Goal: Check status: Check status

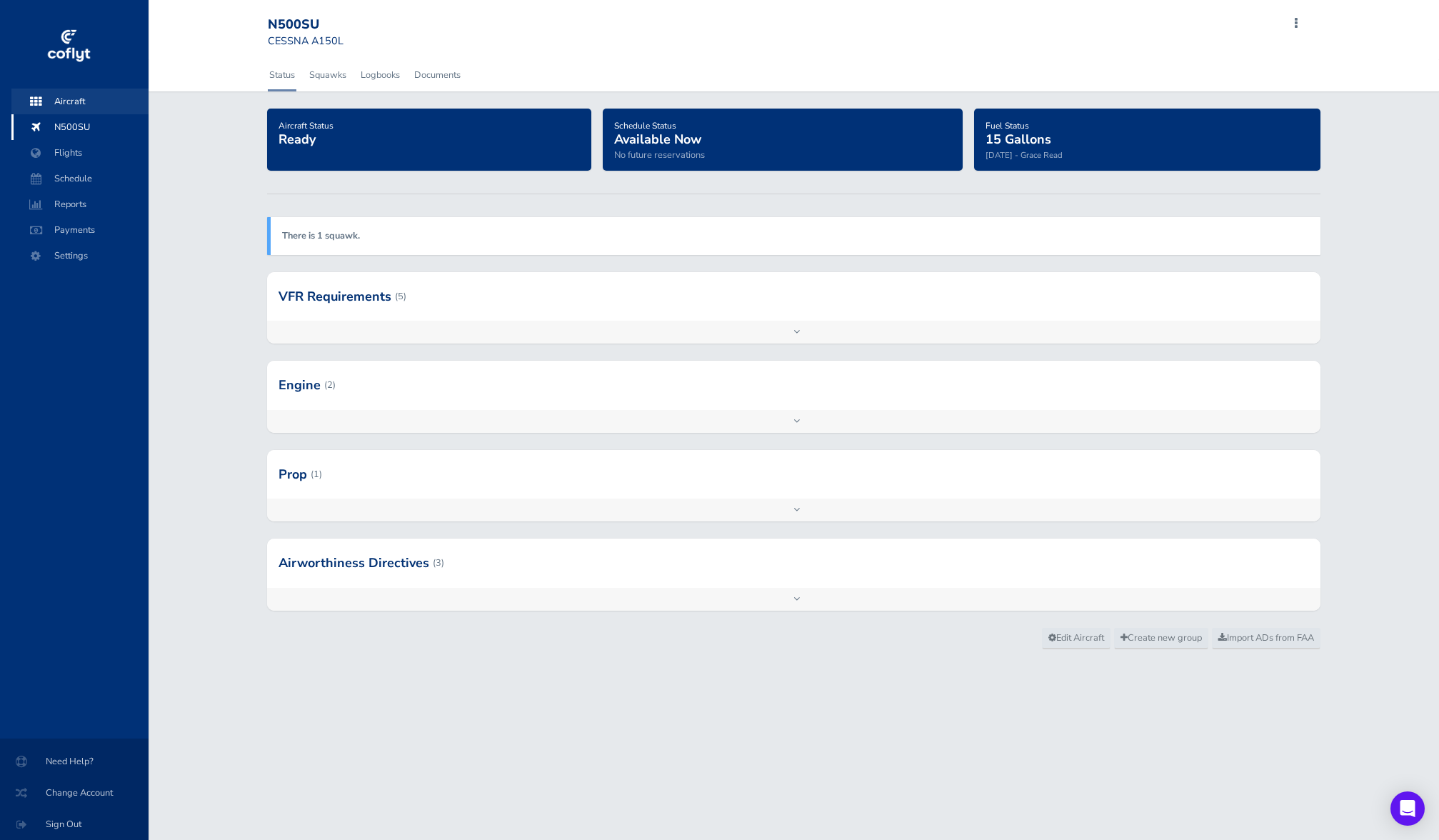
click at [106, 109] on span "Aircraft" at bounding box center [80, 102] width 109 height 26
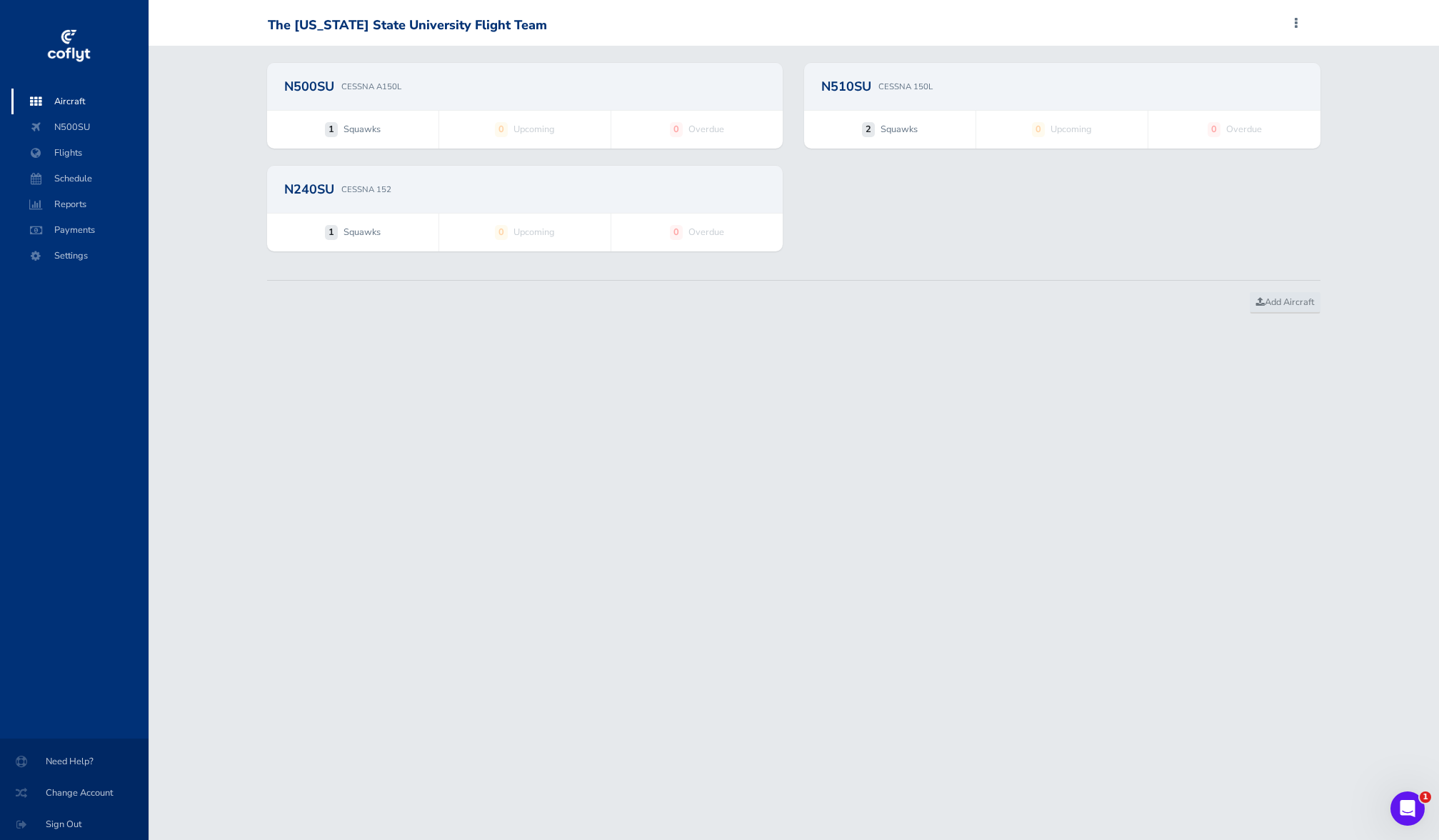
click at [588, 103] on div "N500SU CESSNA A150L" at bounding box center [526, 86] width 517 height 47
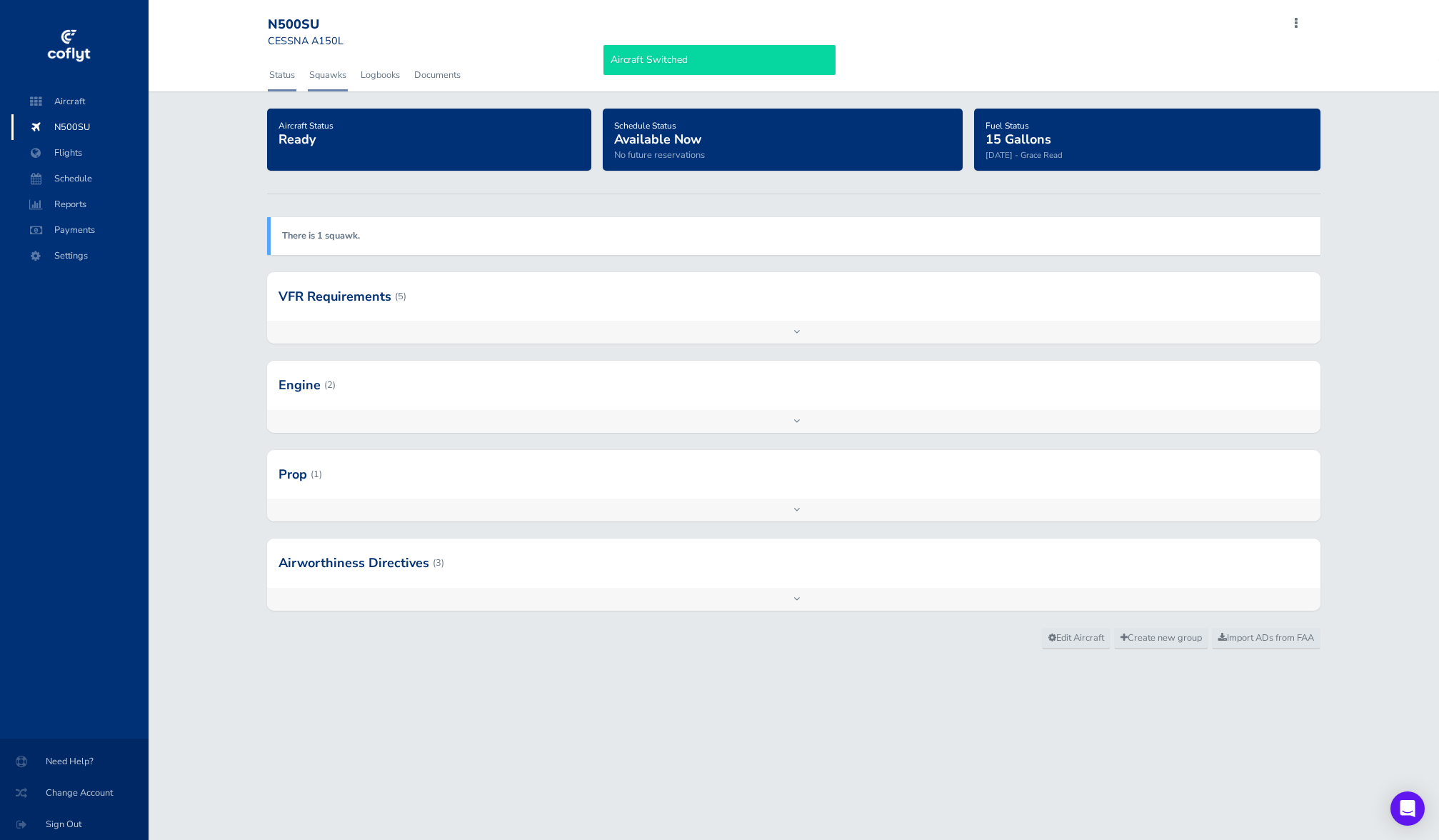
click at [333, 80] on link "Squawks" at bounding box center [327, 75] width 40 height 32
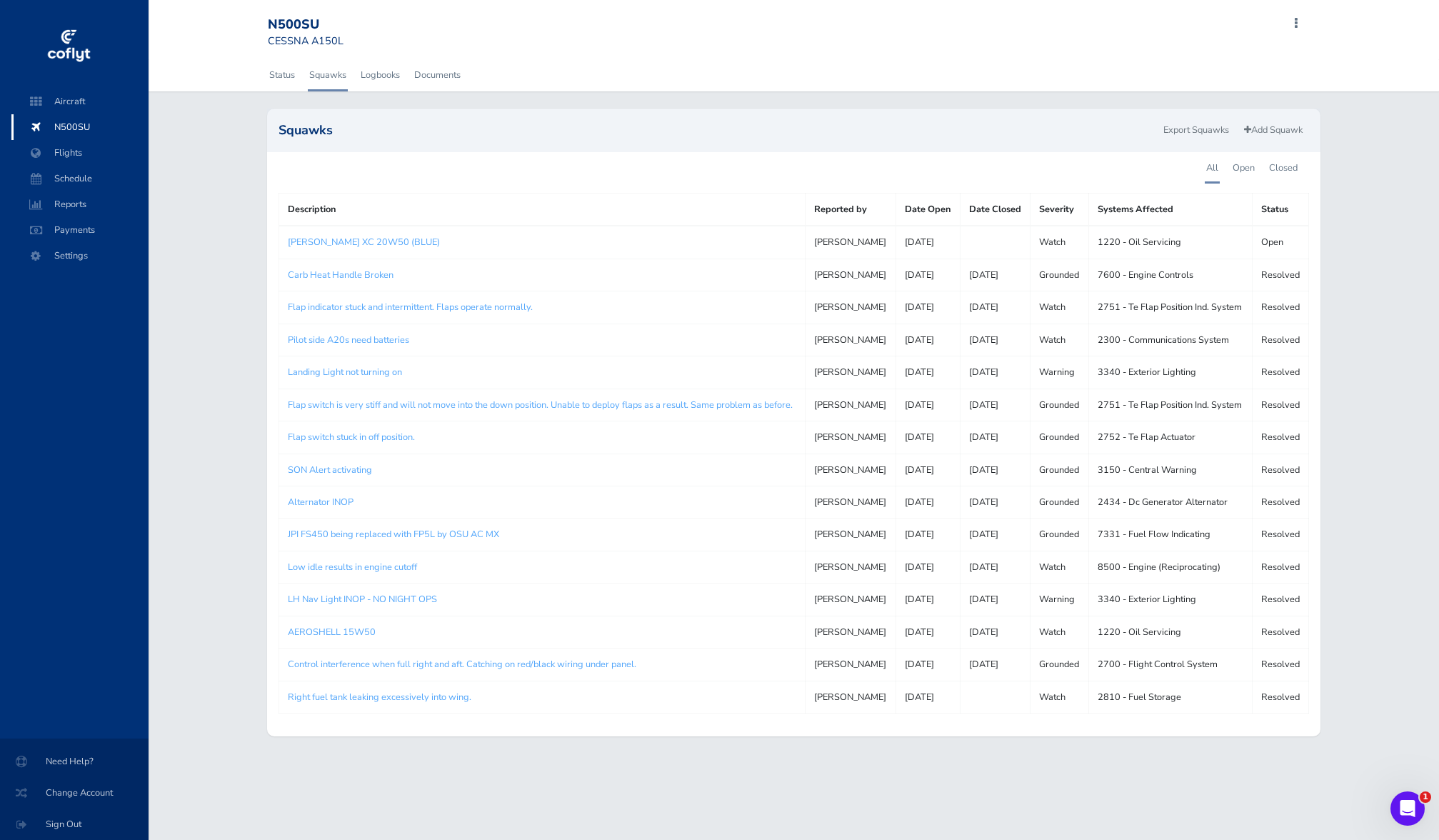
scroll to position [51, 0]
click at [275, 59] on link "Status" at bounding box center [282, 75] width 28 height 32
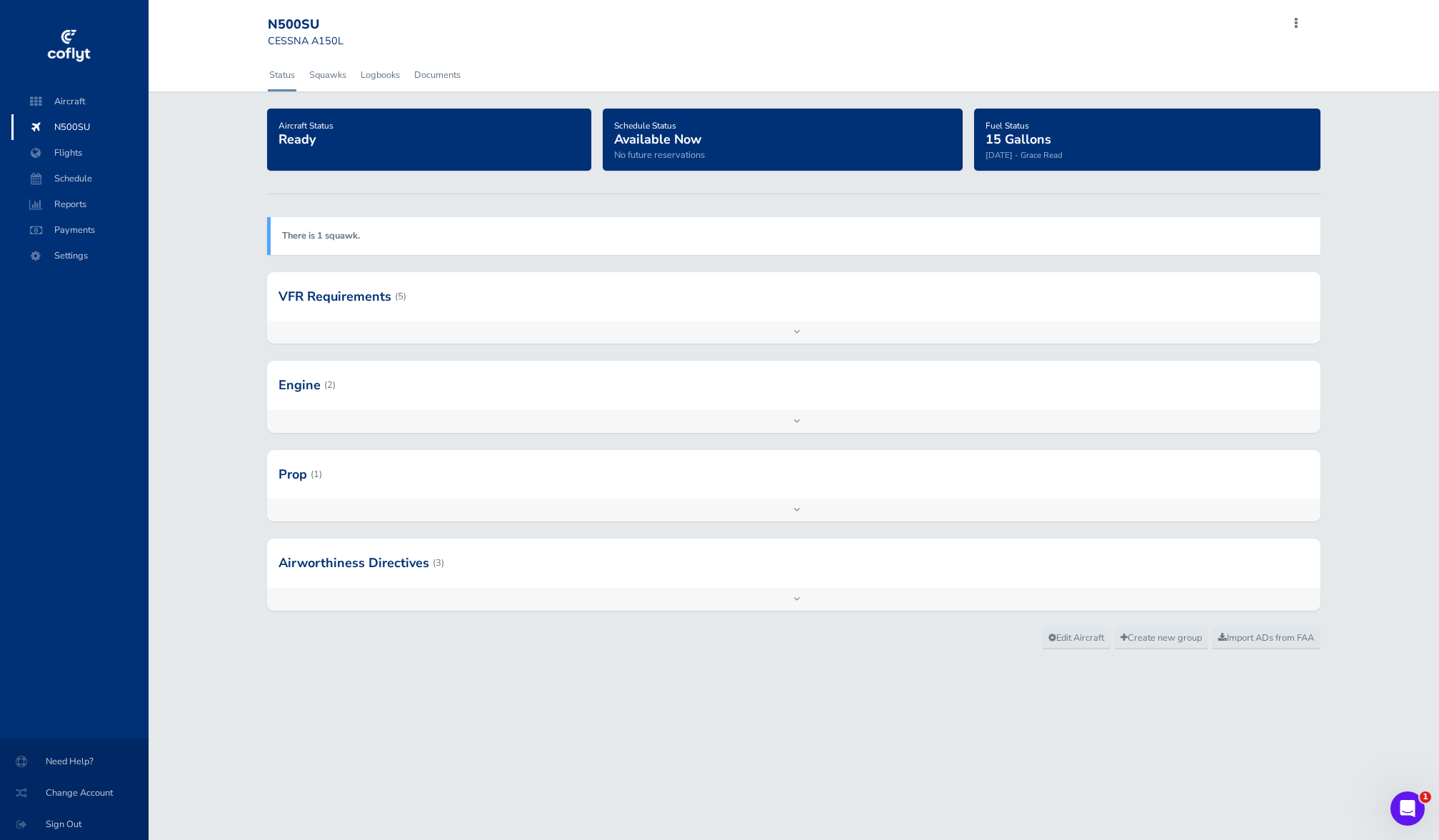
click at [493, 298] on div at bounding box center [795, 297] width 1055 height 49
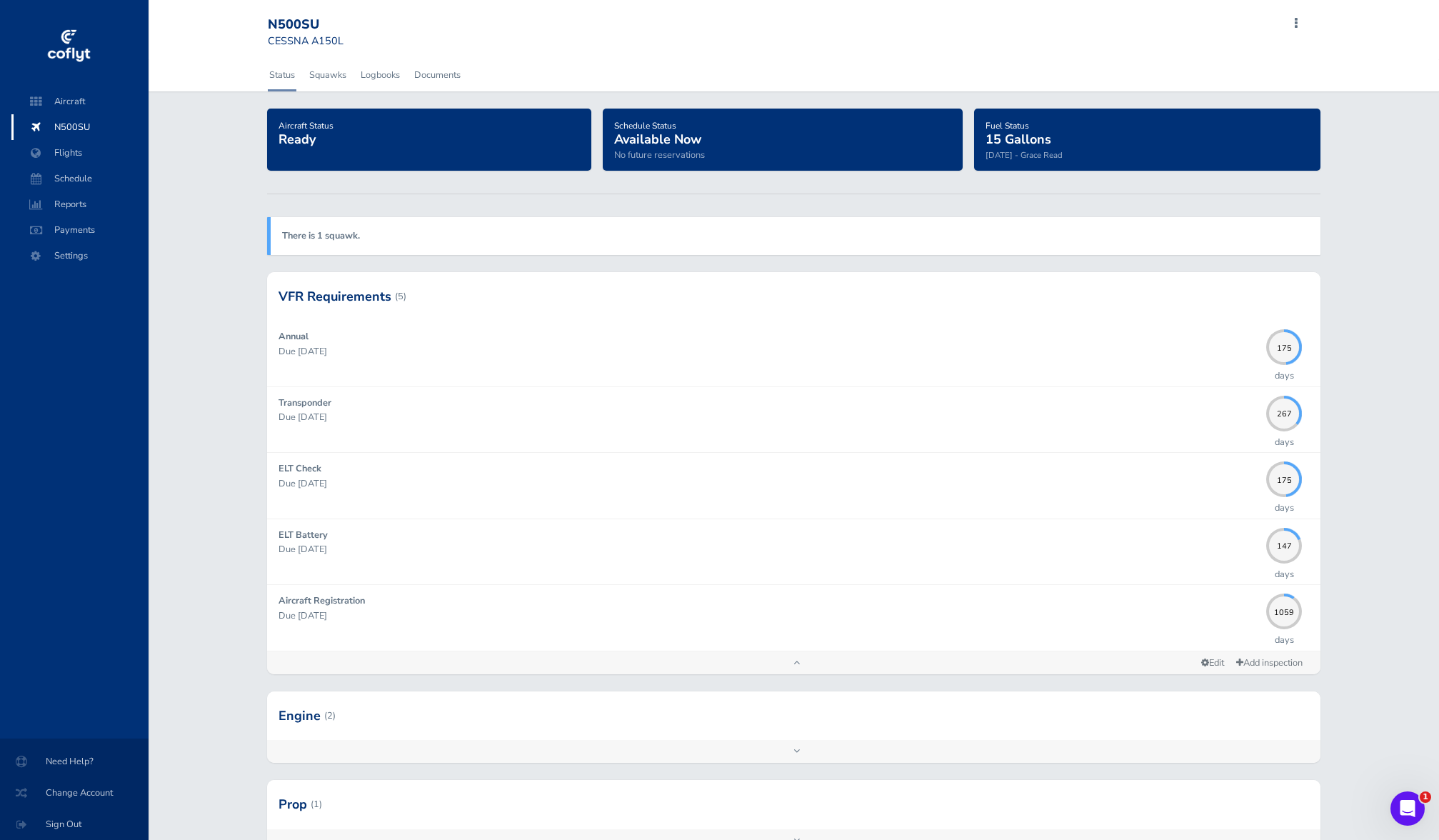
click at [1130, 732] on div at bounding box center [795, 716] width 1055 height 49
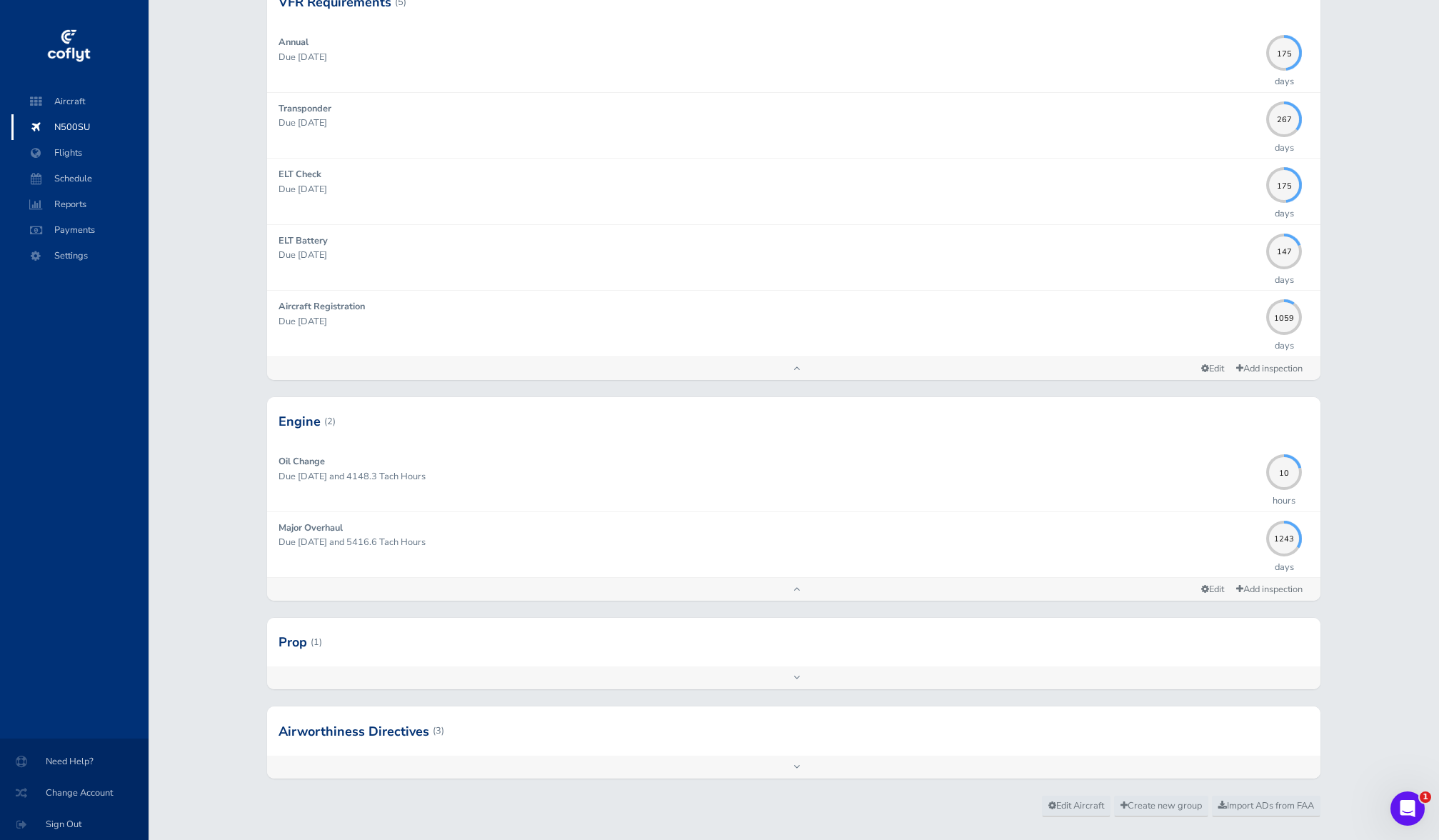
scroll to position [322, 0]
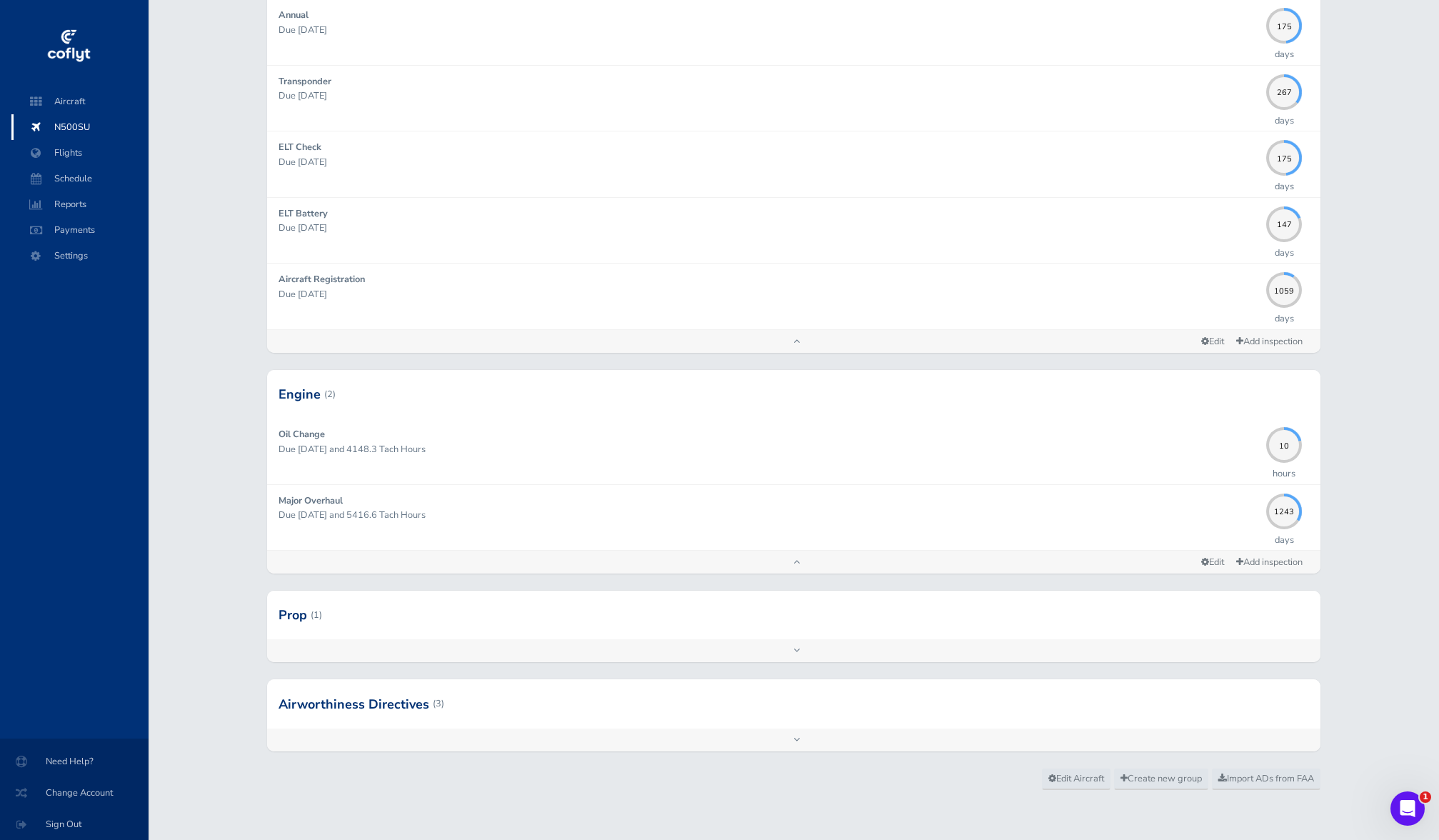
click at [1201, 710] on div at bounding box center [795, 704] width 1055 height 49
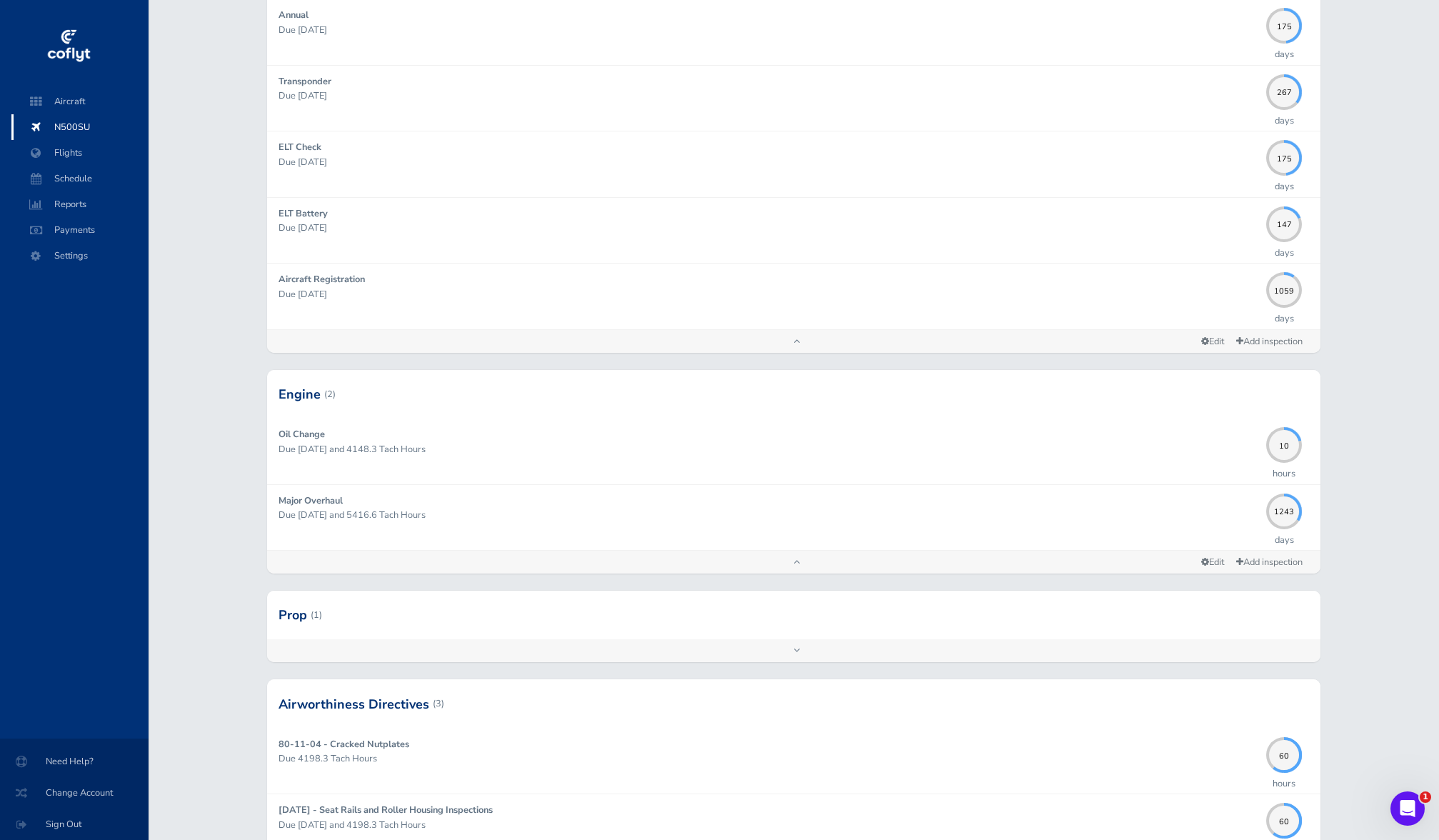
click at [1170, 647] on div "Add inspection Edit" at bounding box center [795, 651] width 1055 height 23
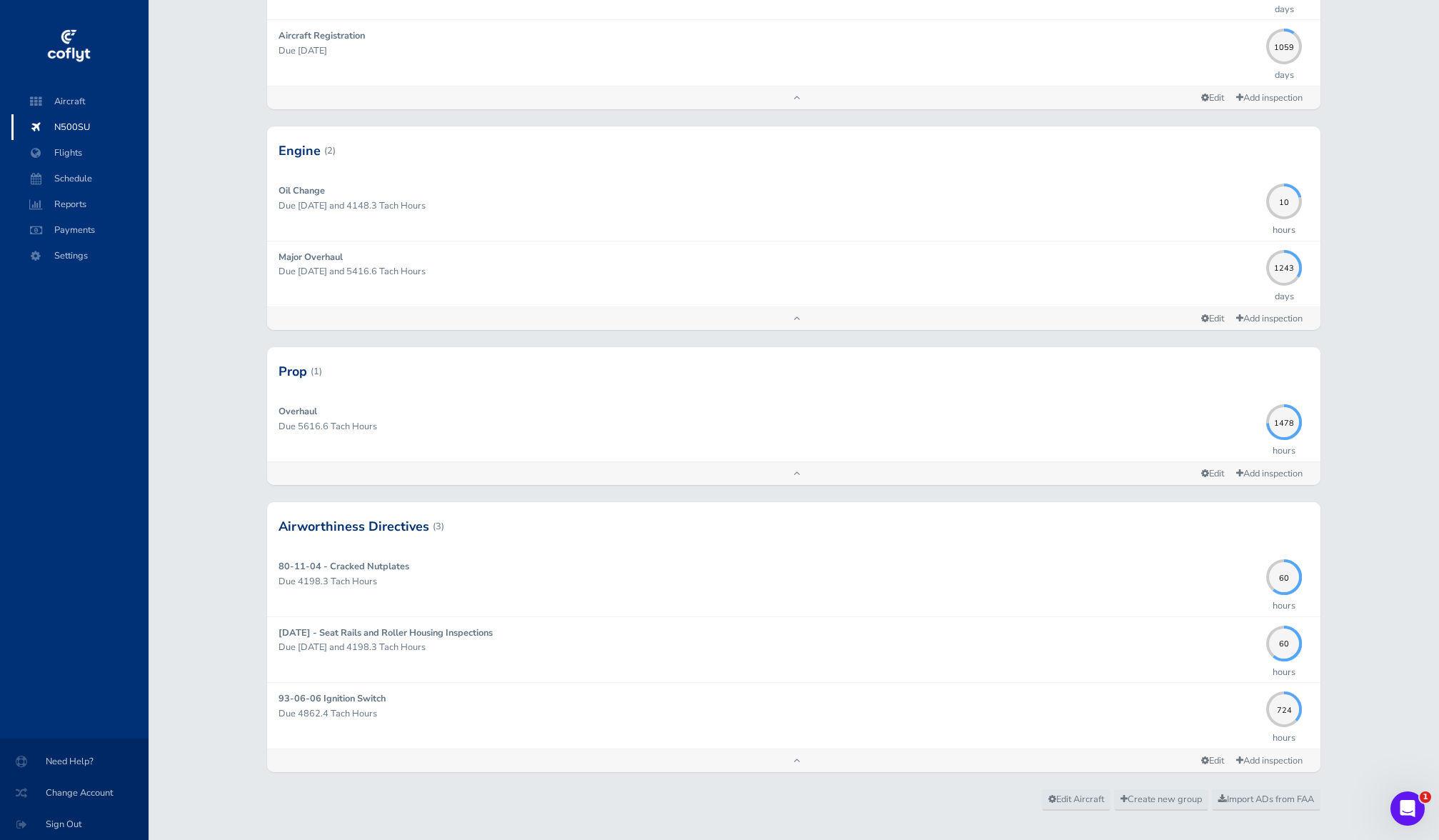
scroll to position [586, 0]
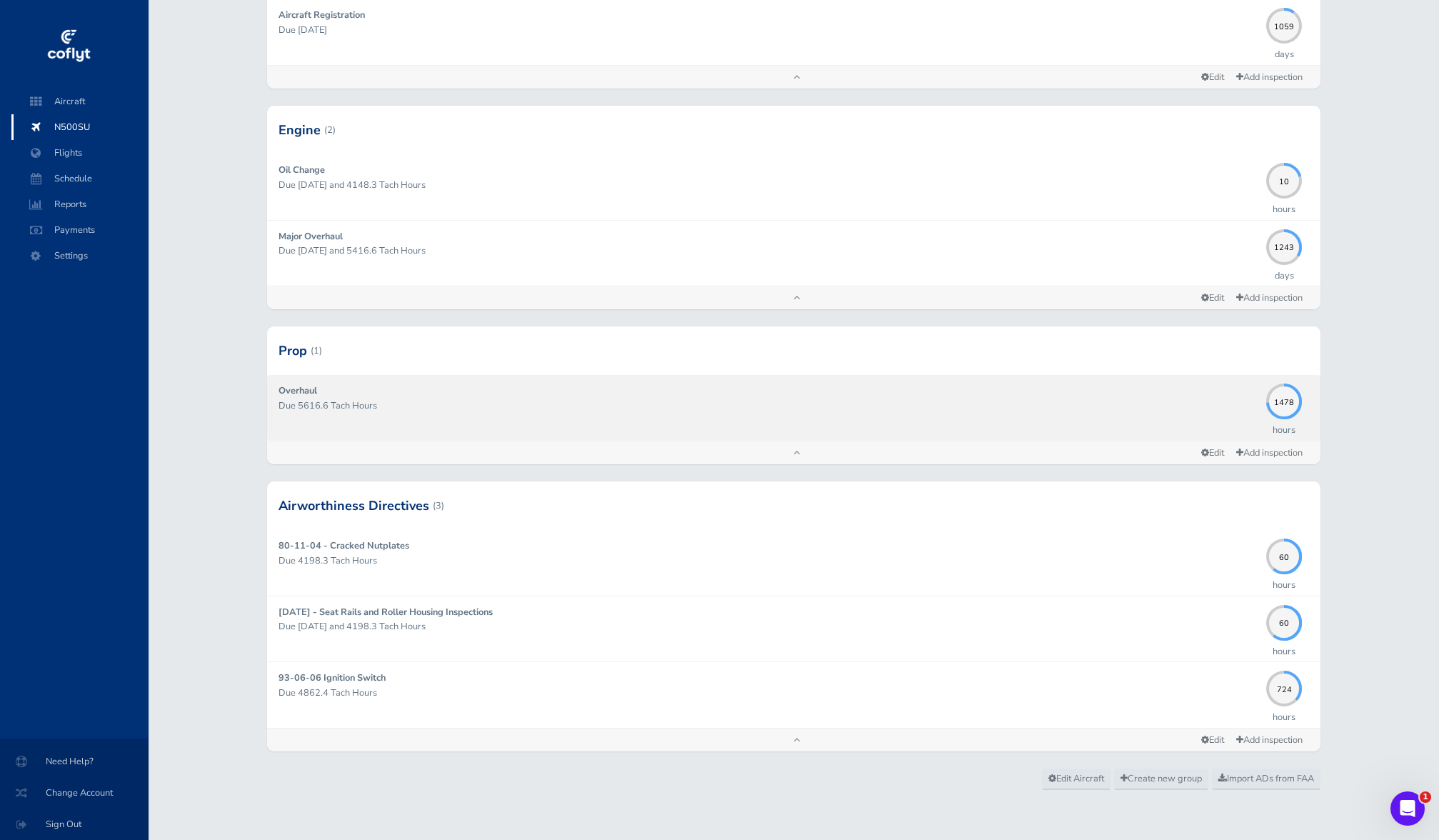
click at [1155, 395] on div "Overhaul Due 5616.6 Tach Hours" at bounding box center [769, 407] width 982 height 48
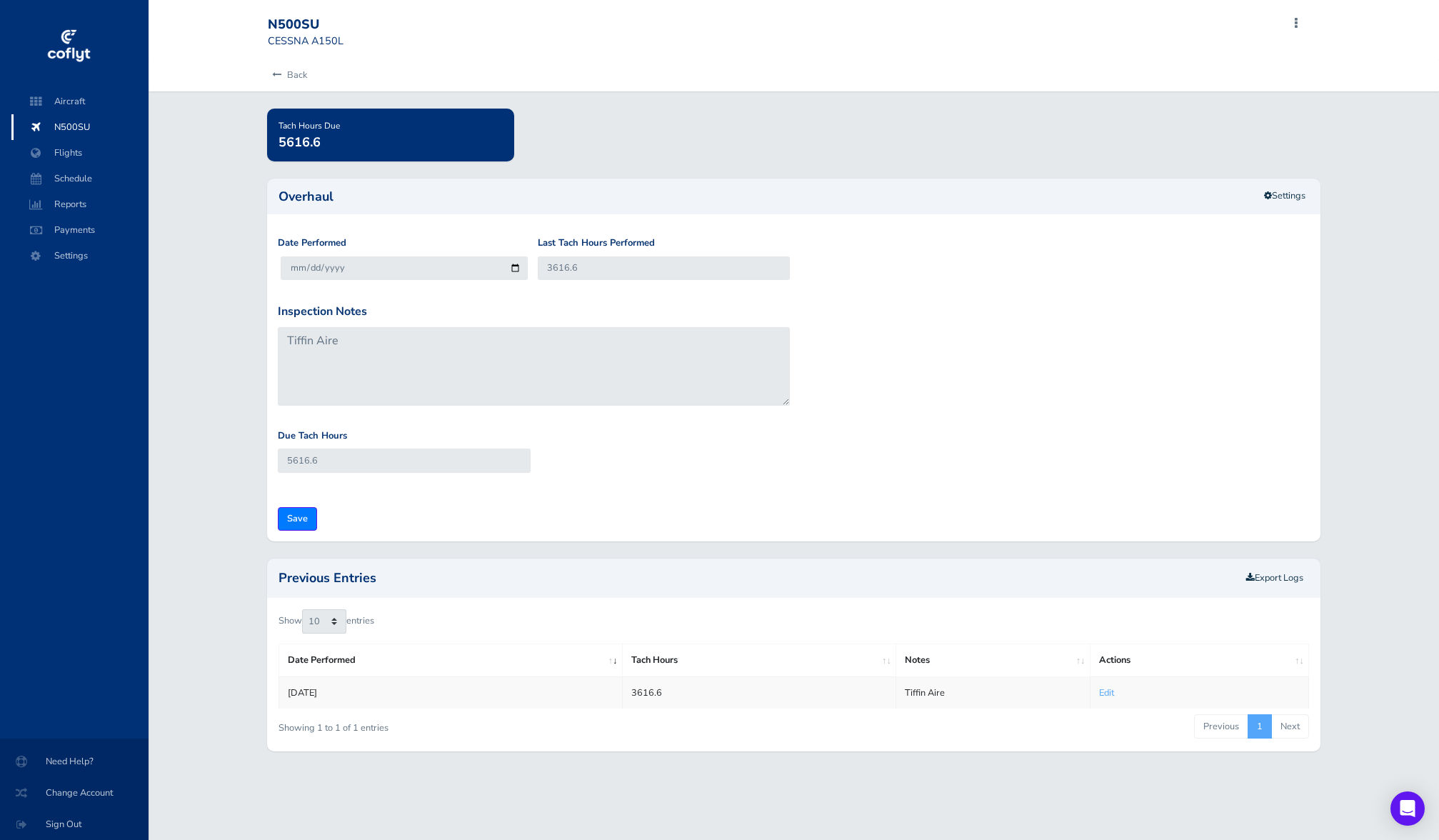
scroll to position [586, 0]
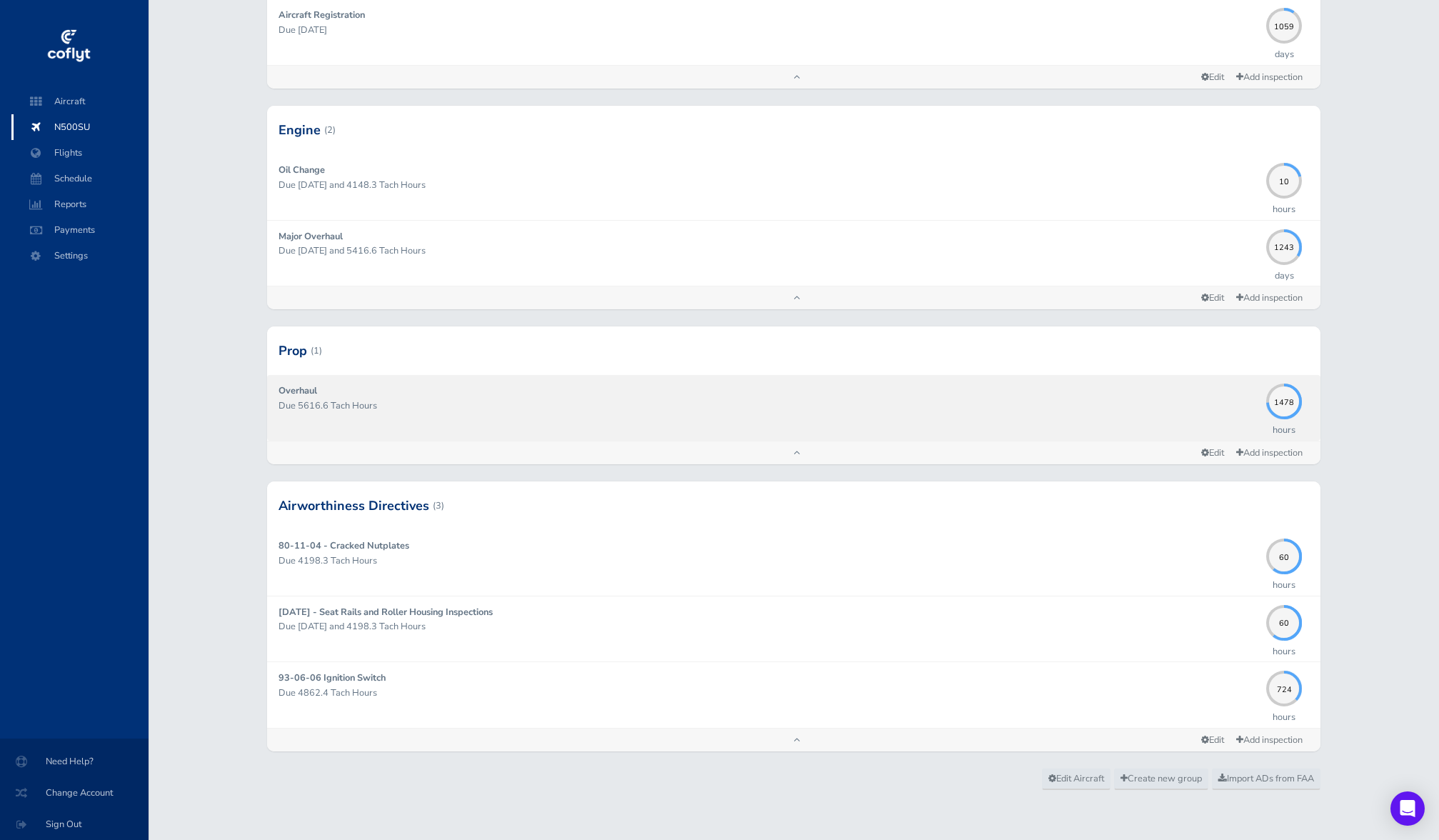
click at [453, 401] on p "Due 5616.6 Tach Hours" at bounding box center [769, 406] width 982 height 15
